Goal: Check status: Check status

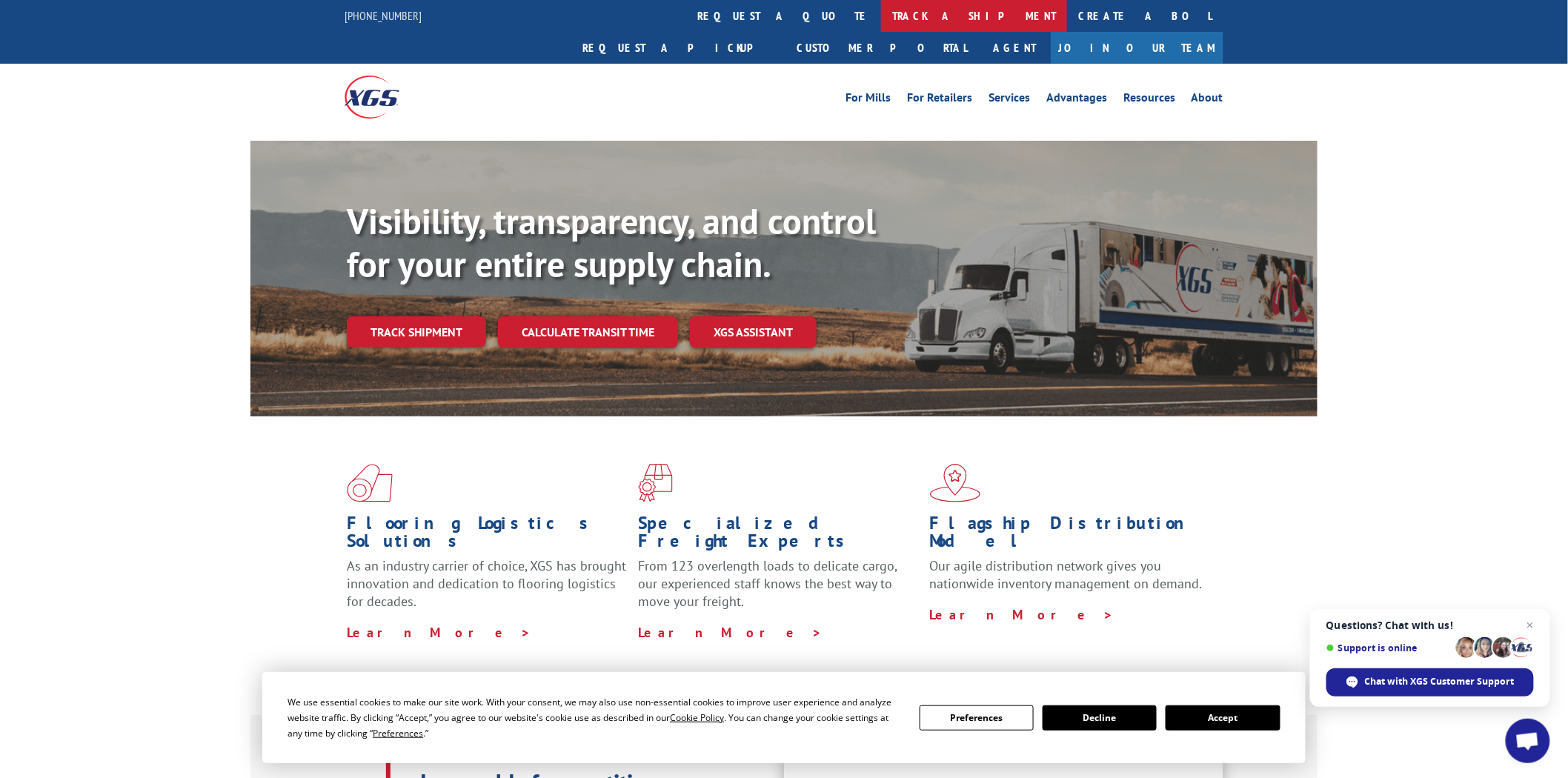
click at [881, 16] on link "track a shipment" at bounding box center [974, 16] width 186 height 32
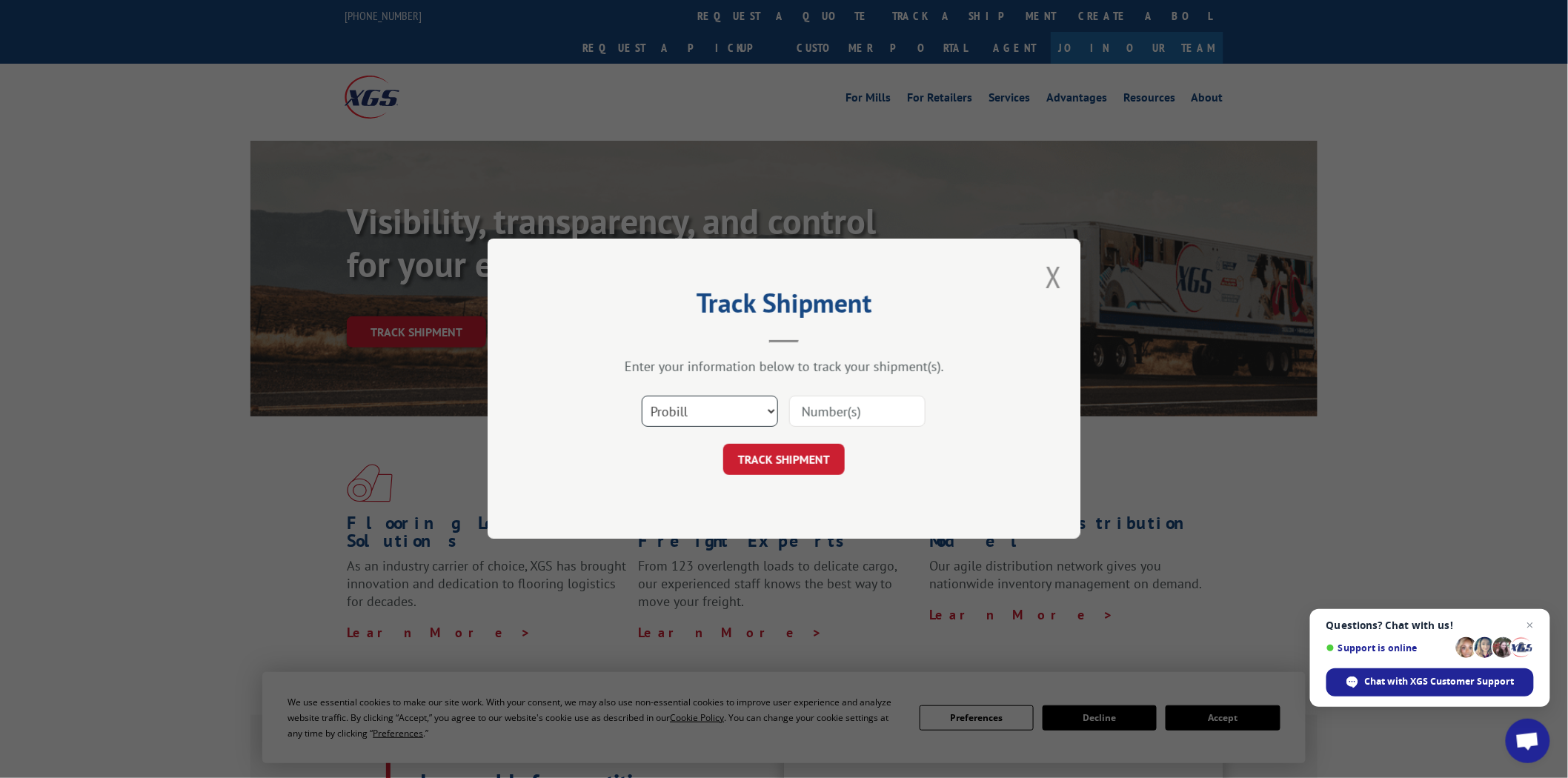
click at [774, 416] on select "Select category... Probill BOL PO" at bounding box center [710, 412] width 137 height 31
select select "po"
click at [642, 396] on select "Select category... Probill BOL PO" at bounding box center [710, 412] width 137 height 31
click at [897, 415] on input at bounding box center [857, 412] width 137 height 31
type input "04510343"
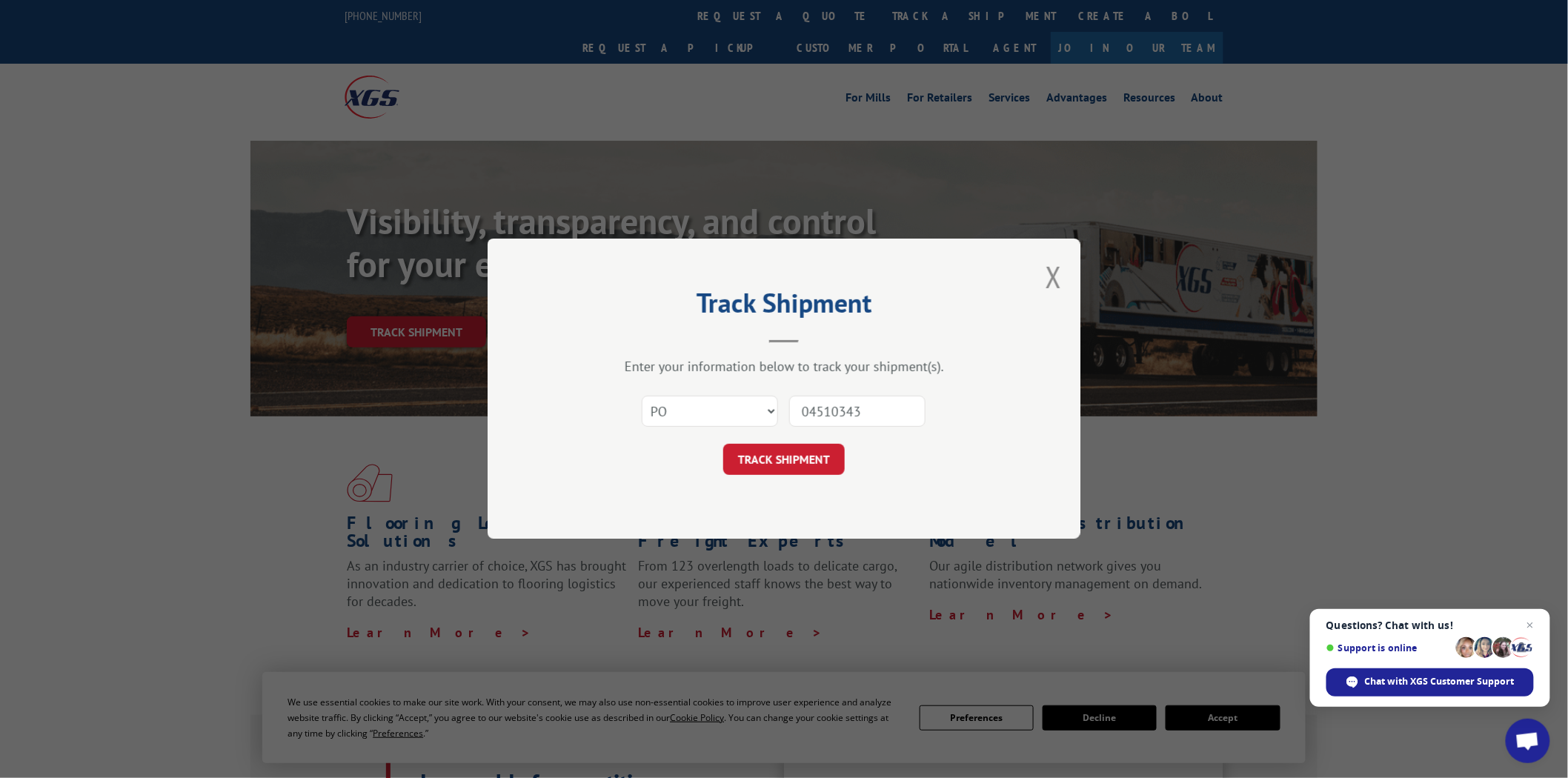
click at [724, 445] on button "TRACK SHIPMENT" at bounding box center [784, 460] width 121 height 31
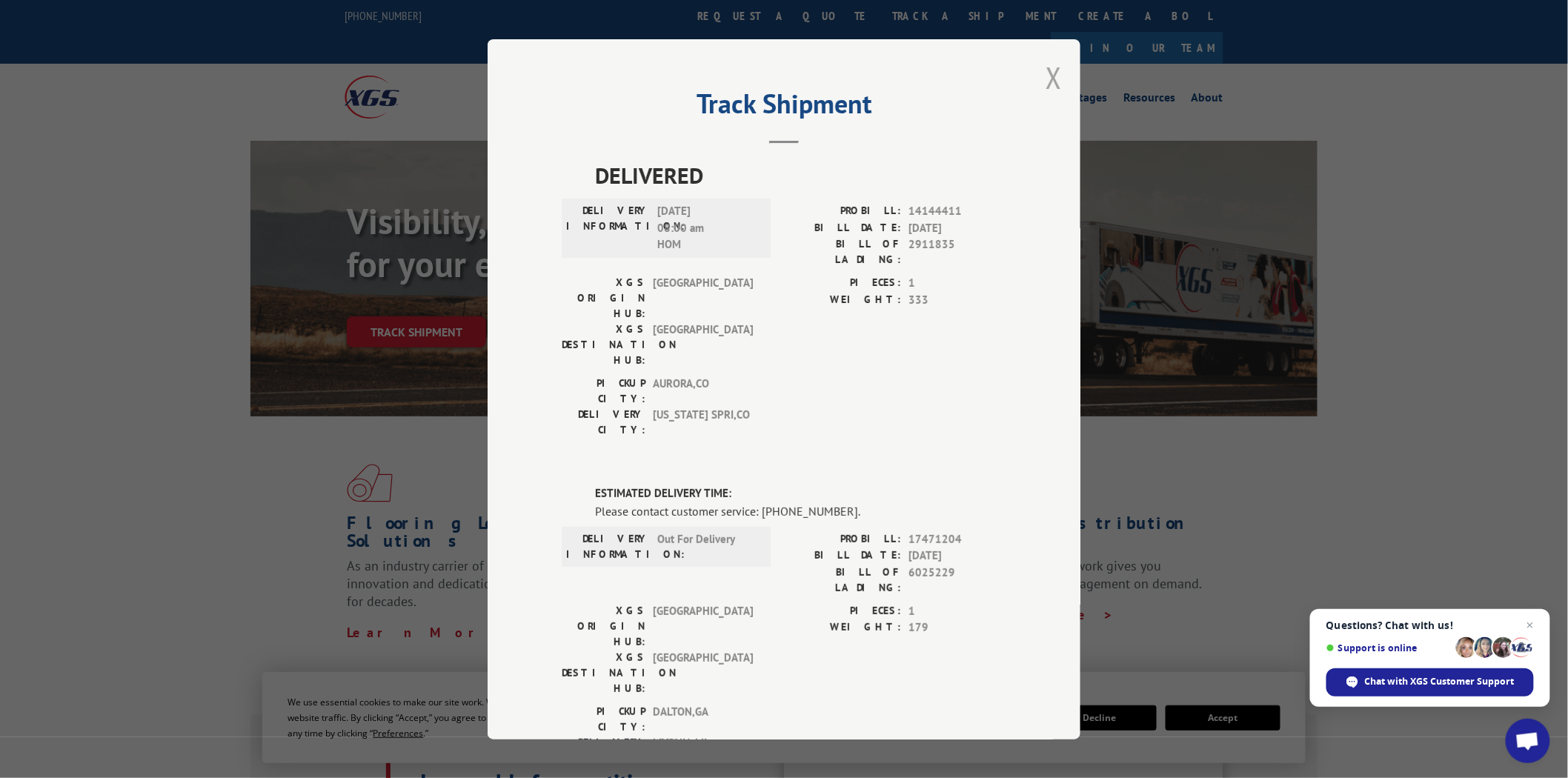
click at [1048, 77] on button "Close modal" at bounding box center [1053, 77] width 16 height 39
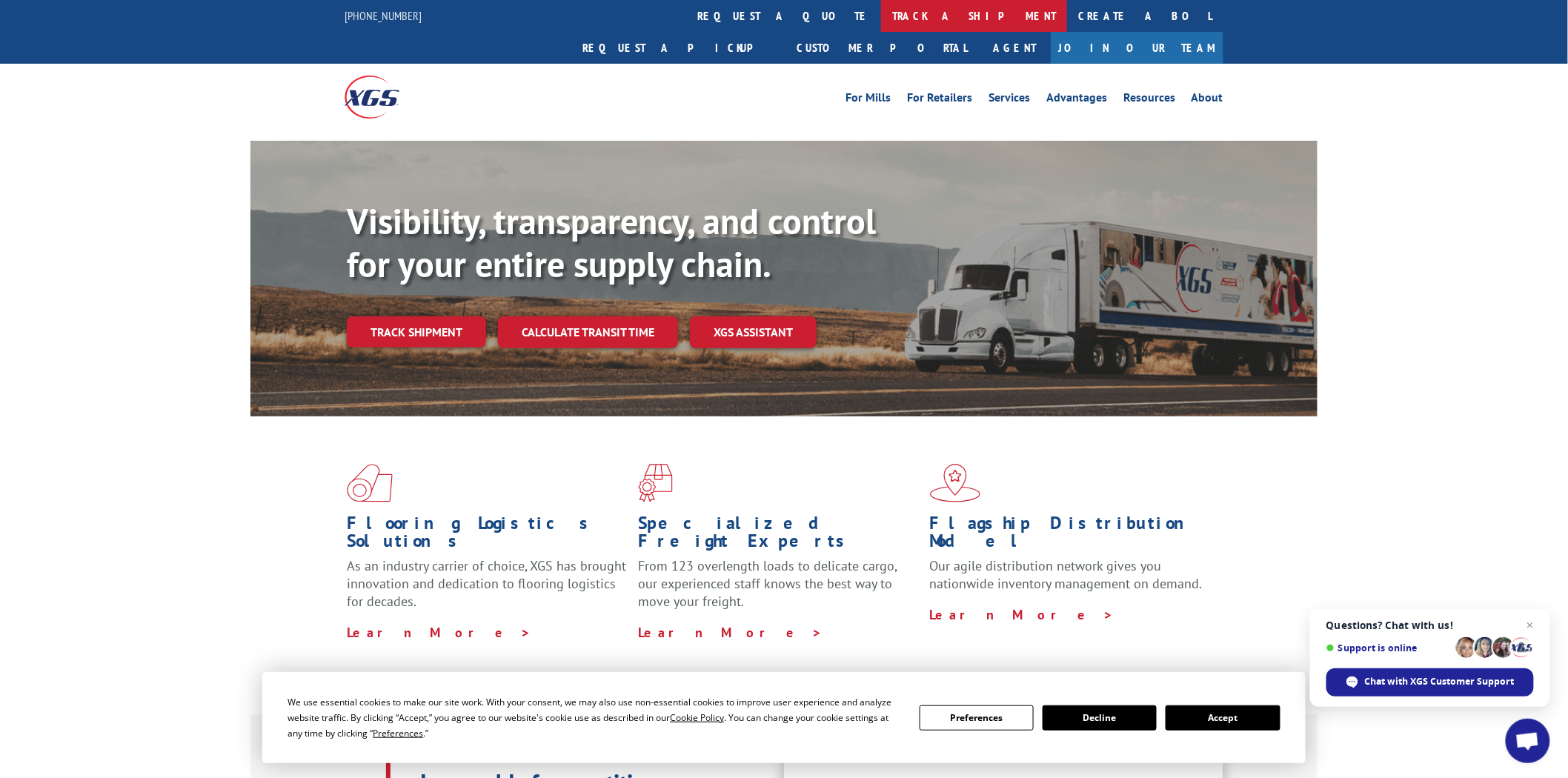
click at [881, 24] on link "track a shipment" at bounding box center [974, 16] width 186 height 32
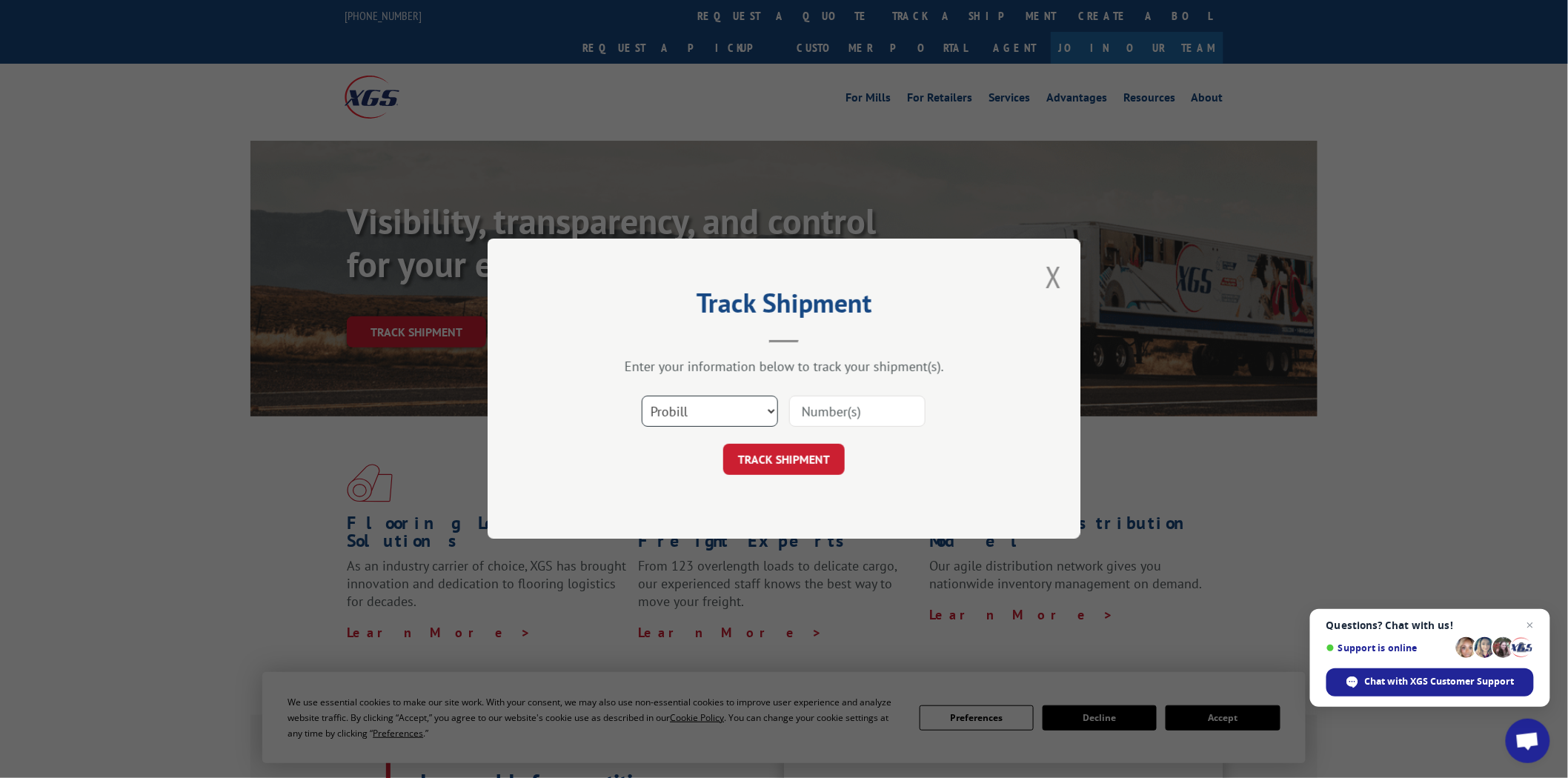
click at [772, 410] on select "Select category... Probill BOL PO" at bounding box center [710, 412] width 137 height 31
select select "po"
click at [642, 396] on select "Select category... Probill BOL PO" at bounding box center [710, 412] width 137 height 31
click at [866, 412] on input at bounding box center [857, 412] width 137 height 31
click at [831, 406] on input "0451340" at bounding box center [857, 412] width 137 height 31
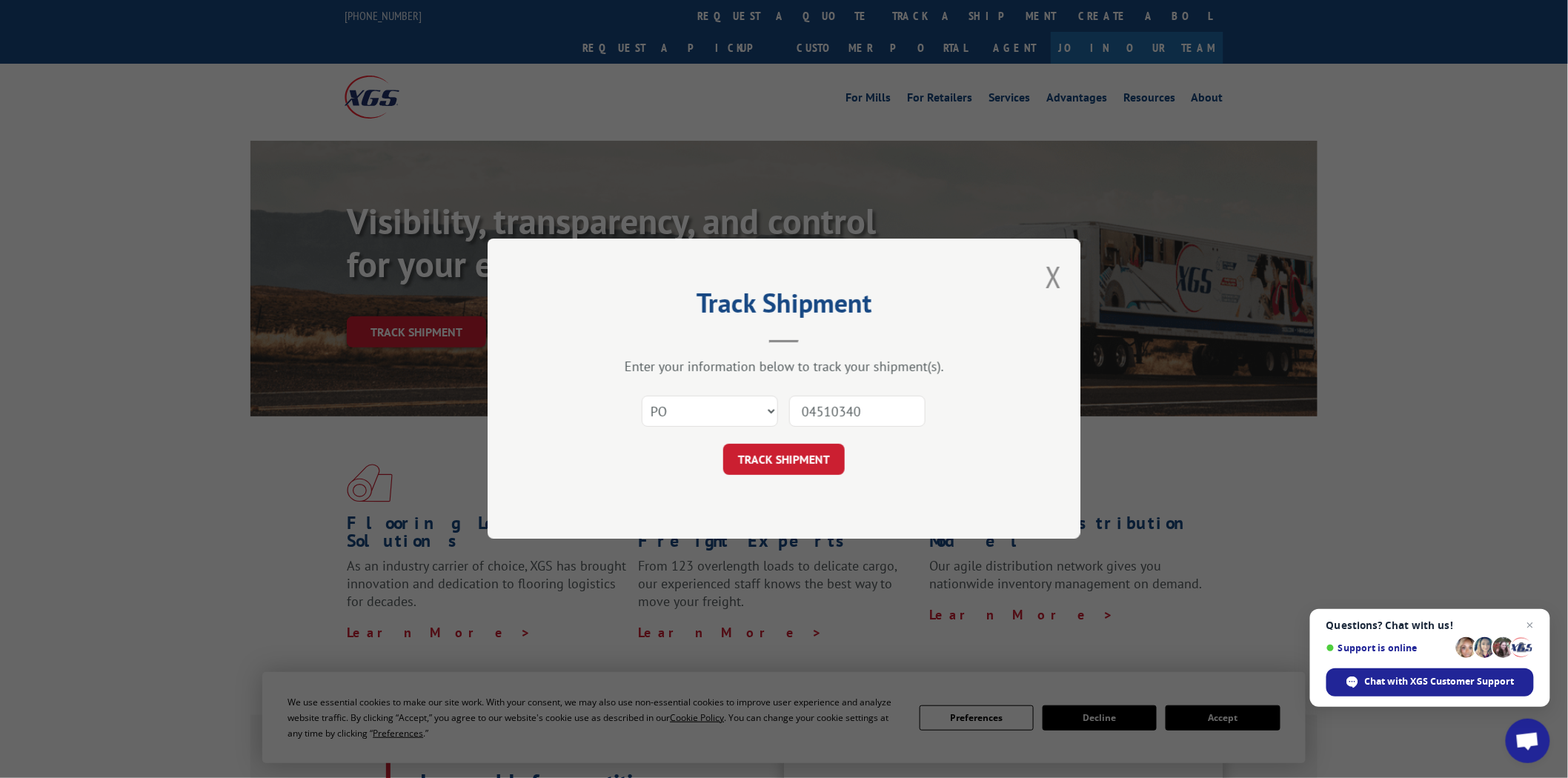
type input "04510340"
click at [724, 445] on button "TRACK SHIPMENT" at bounding box center [784, 460] width 121 height 31
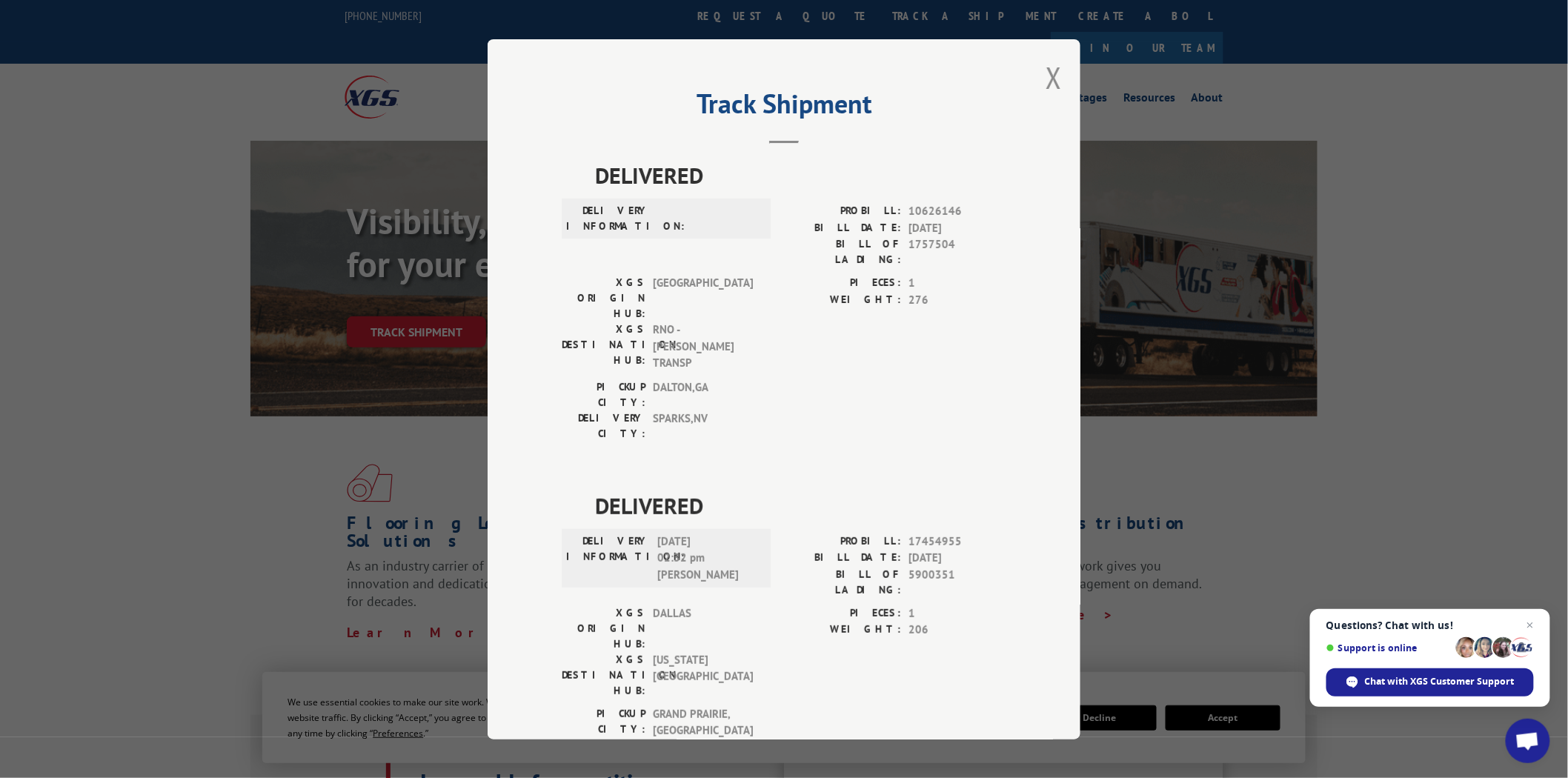
drag, startPoint x: 870, startPoint y: 264, endPoint x: 890, endPoint y: 239, distance: 32.0
click at [1050, 82] on button "Close modal" at bounding box center [1053, 77] width 16 height 39
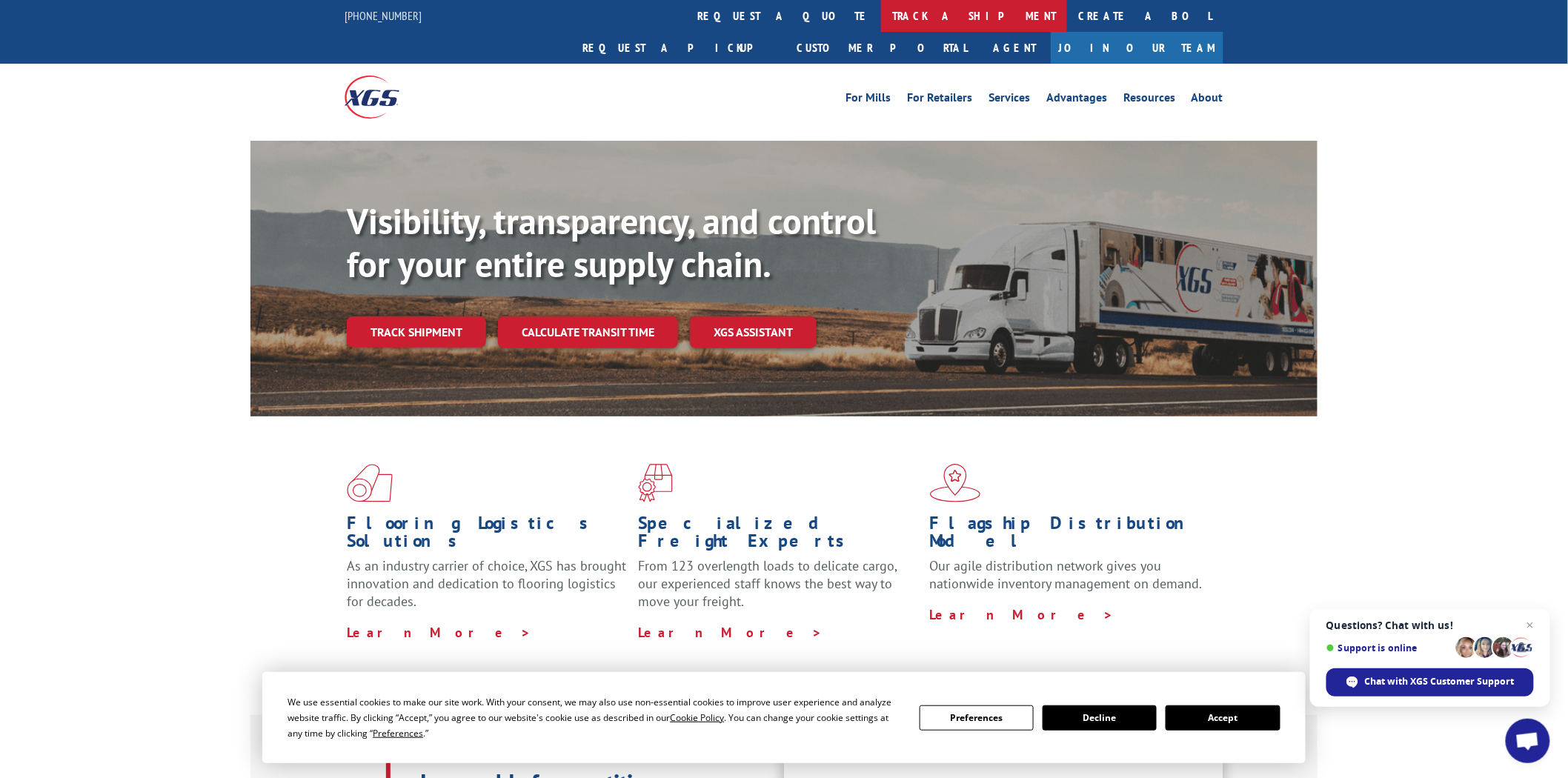
click at [881, 13] on link "track a shipment" at bounding box center [974, 16] width 186 height 32
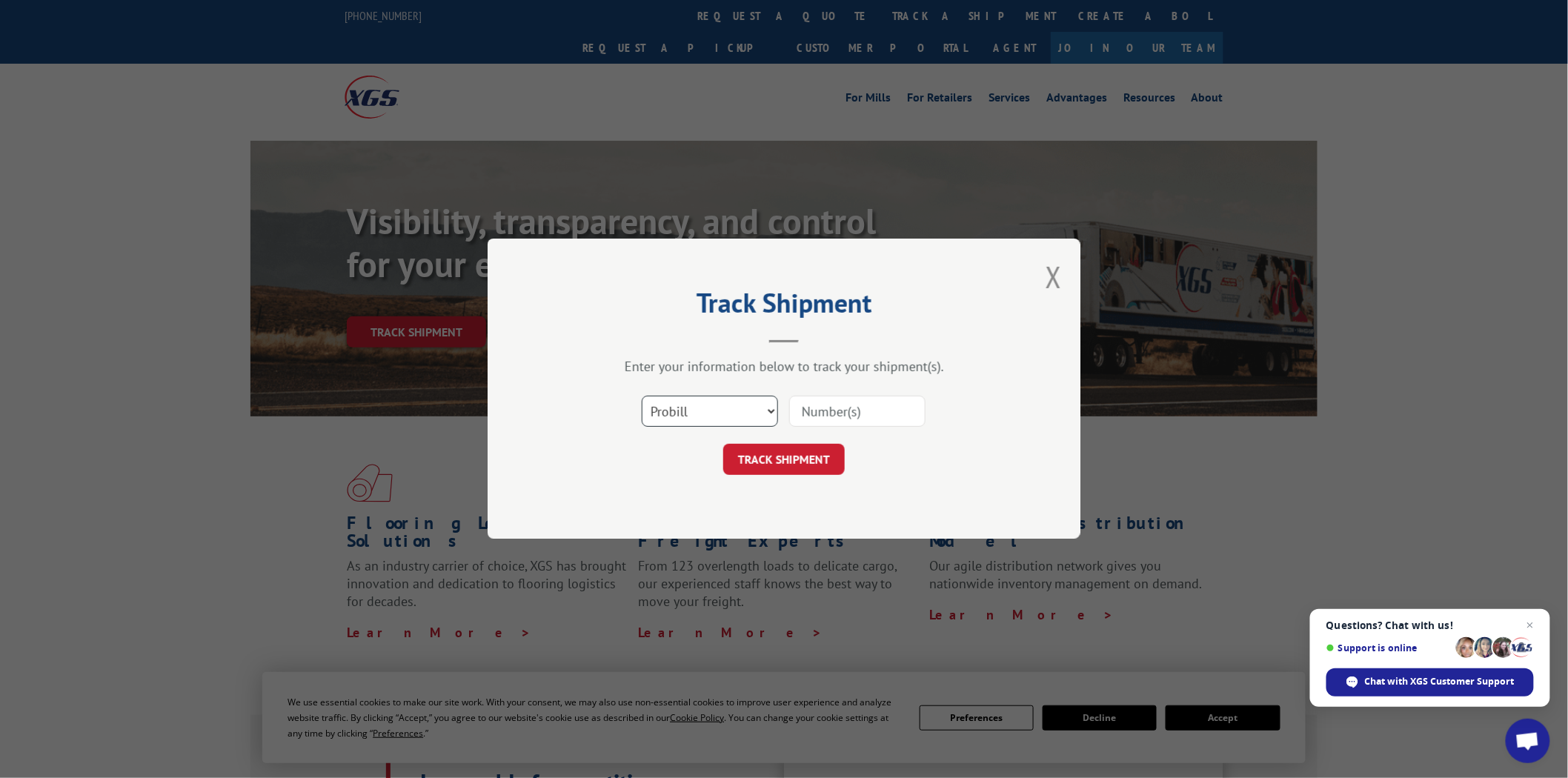
click at [774, 415] on select "Select category... Probill BOL PO" at bounding box center [710, 412] width 137 height 31
drag, startPoint x: 727, startPoint y: 520, endPoint x: 773, endPoint y: 477, distance: 63.0
click at [730, 515] on div "Track Shipment Enter your information below to track your shipment(s). Select c…" at bounding box center [784, 389] width 593 height 300
click at [861, 409] on input at bounding box center [857, 412] width 137 height 31
type input "04510357"
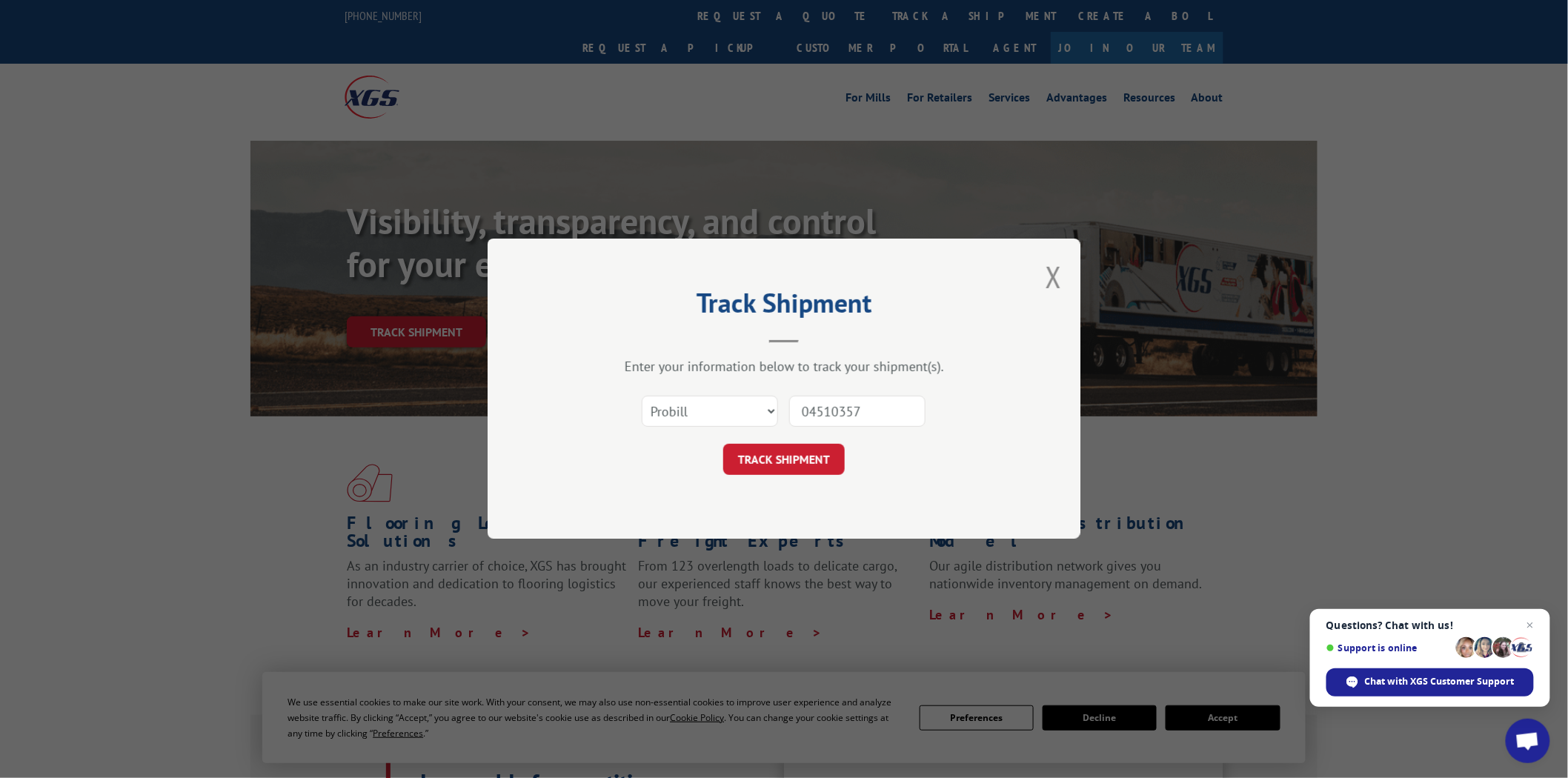
click at [724, 445] on button "TRACK SHIPMENT" at bounding box center [784, 460] width 121 height 31
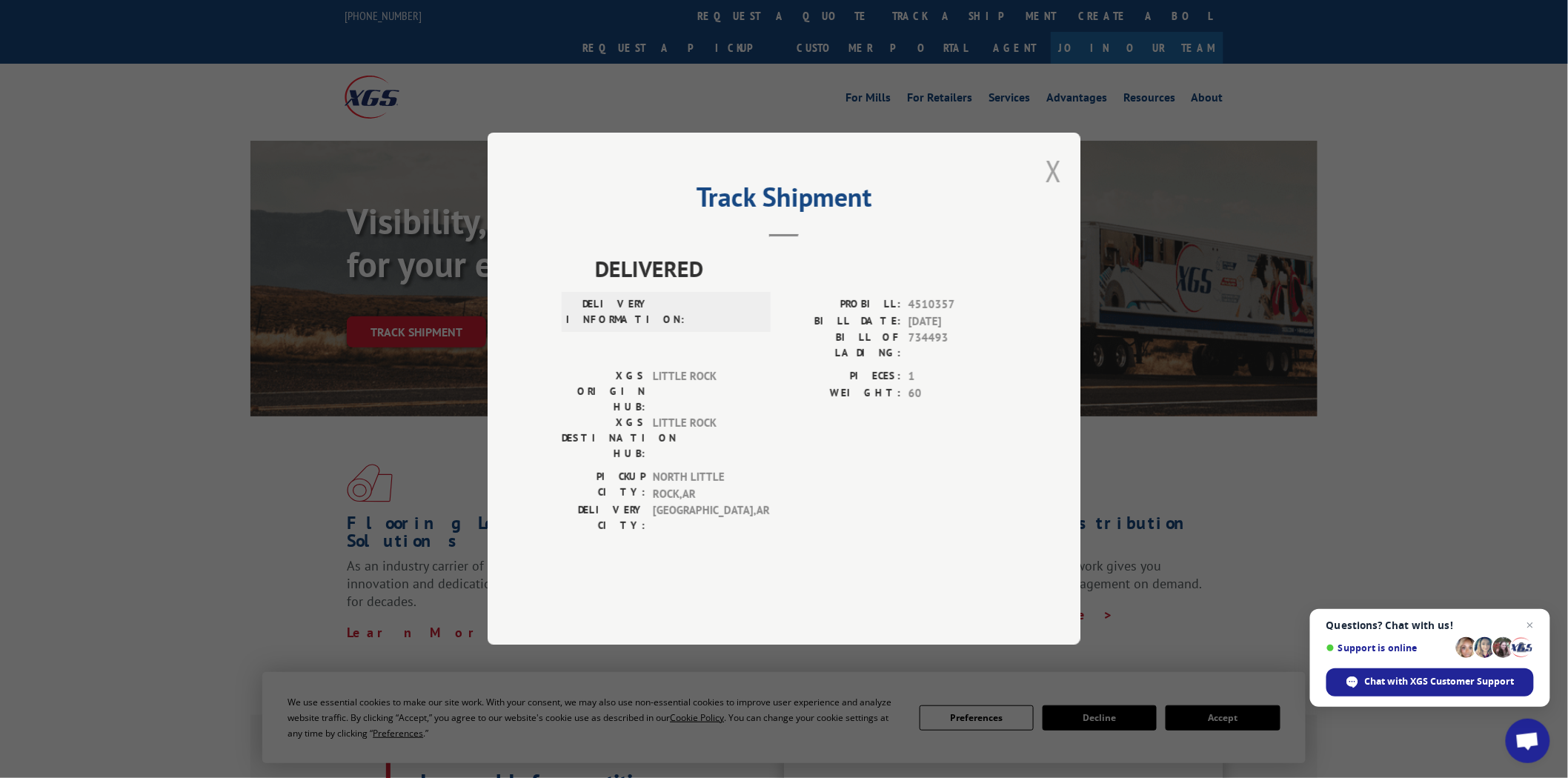
click at [1054, 191] on button "Close modal" at bounding box center [1053, 170] width 16 height 39
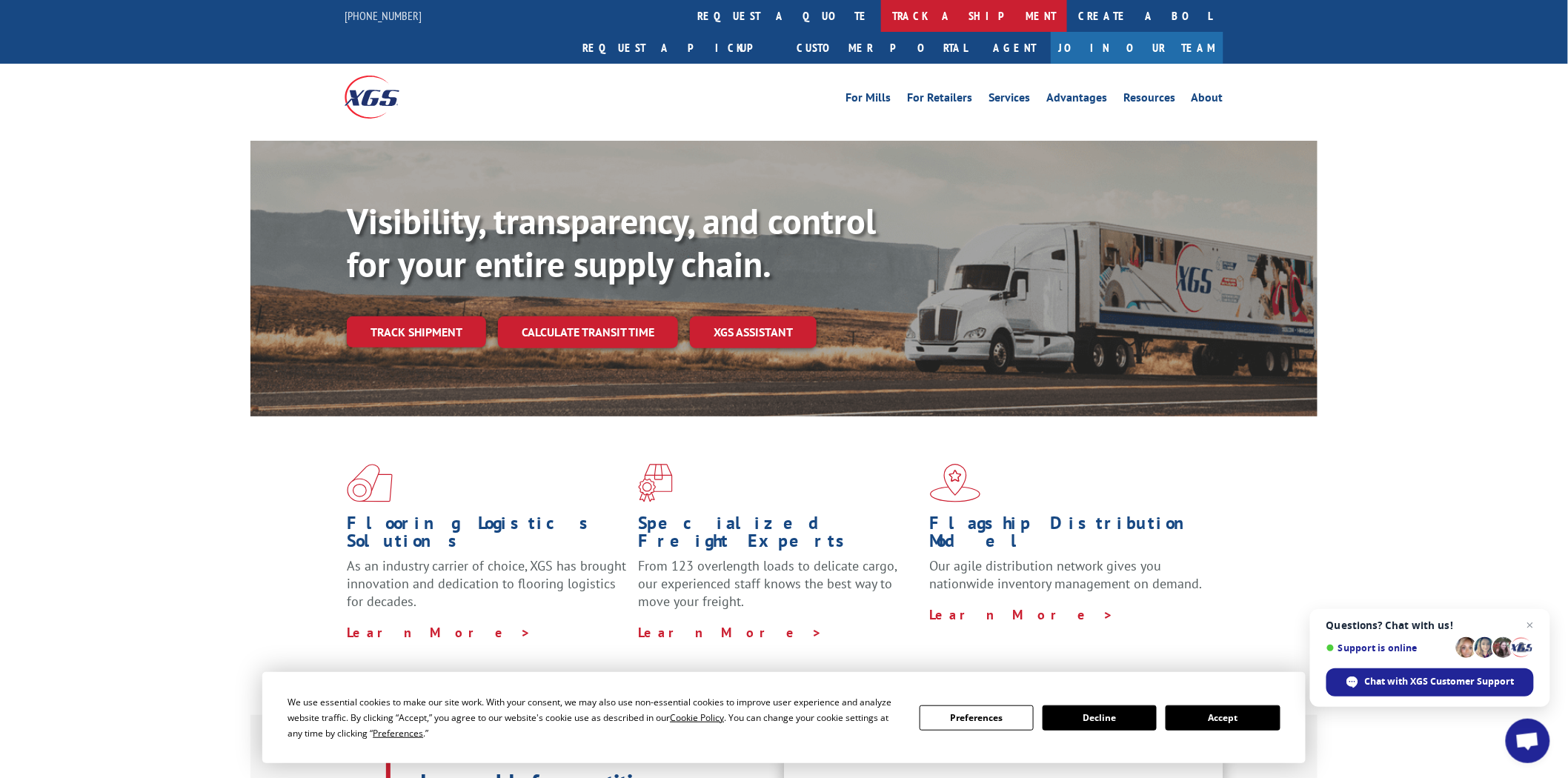
click at [881, 17] on link "track a shipment" at bounding box center [974, 16] width 186 height 32
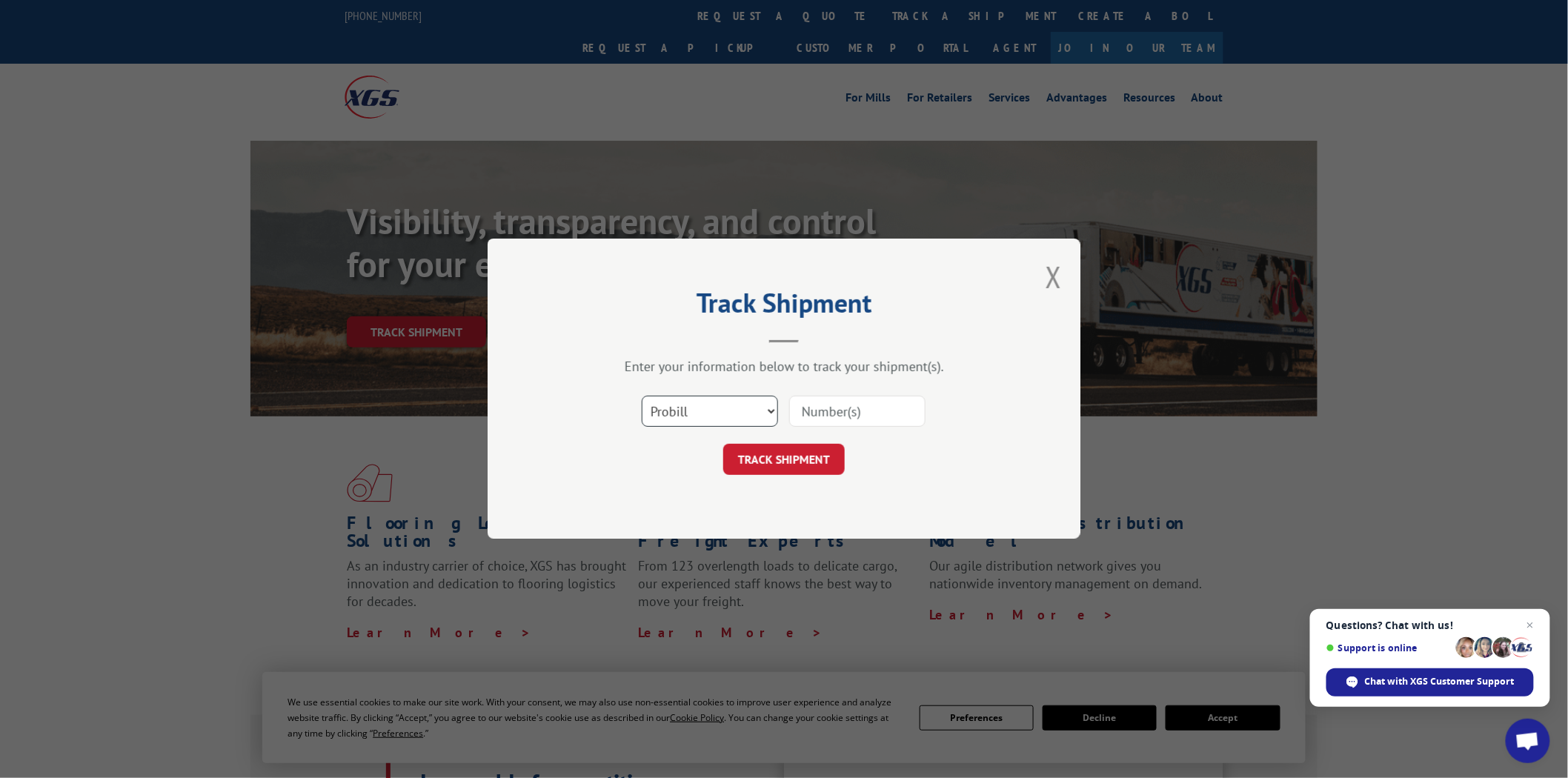
click at [773, 412] on select "Select category... Probill BOL PO" at bounding box center [710, 412] width 137 height 31
select select "po"
click at [642, 396] on select "Select category... Probill BOL PO" at bounding box center [710, 412] width 137 height 31
drag, startPoint x: 855, startPoint y: 410, endPoint x: 849, endPoint y: 421, distance: 12.5
click at [857, 410] on input at bounding box center [857, 412] width 137 height 31
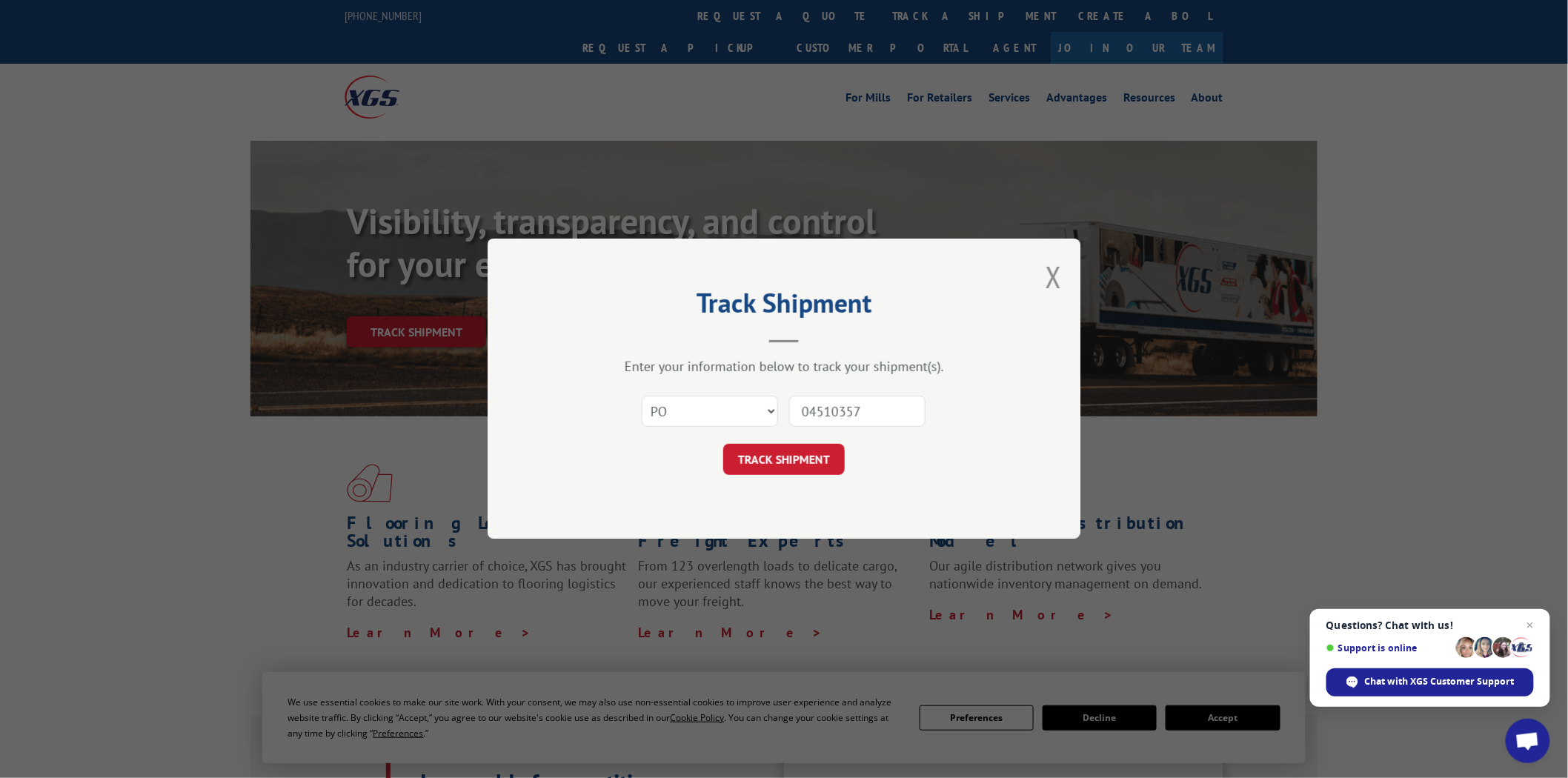
type input "04510357"
click at [724, 445] on button "TRACK SHIPMENT" at bounding box center [784, 460] width 121 height 31
